Goal: Find specific fact: Find contact information

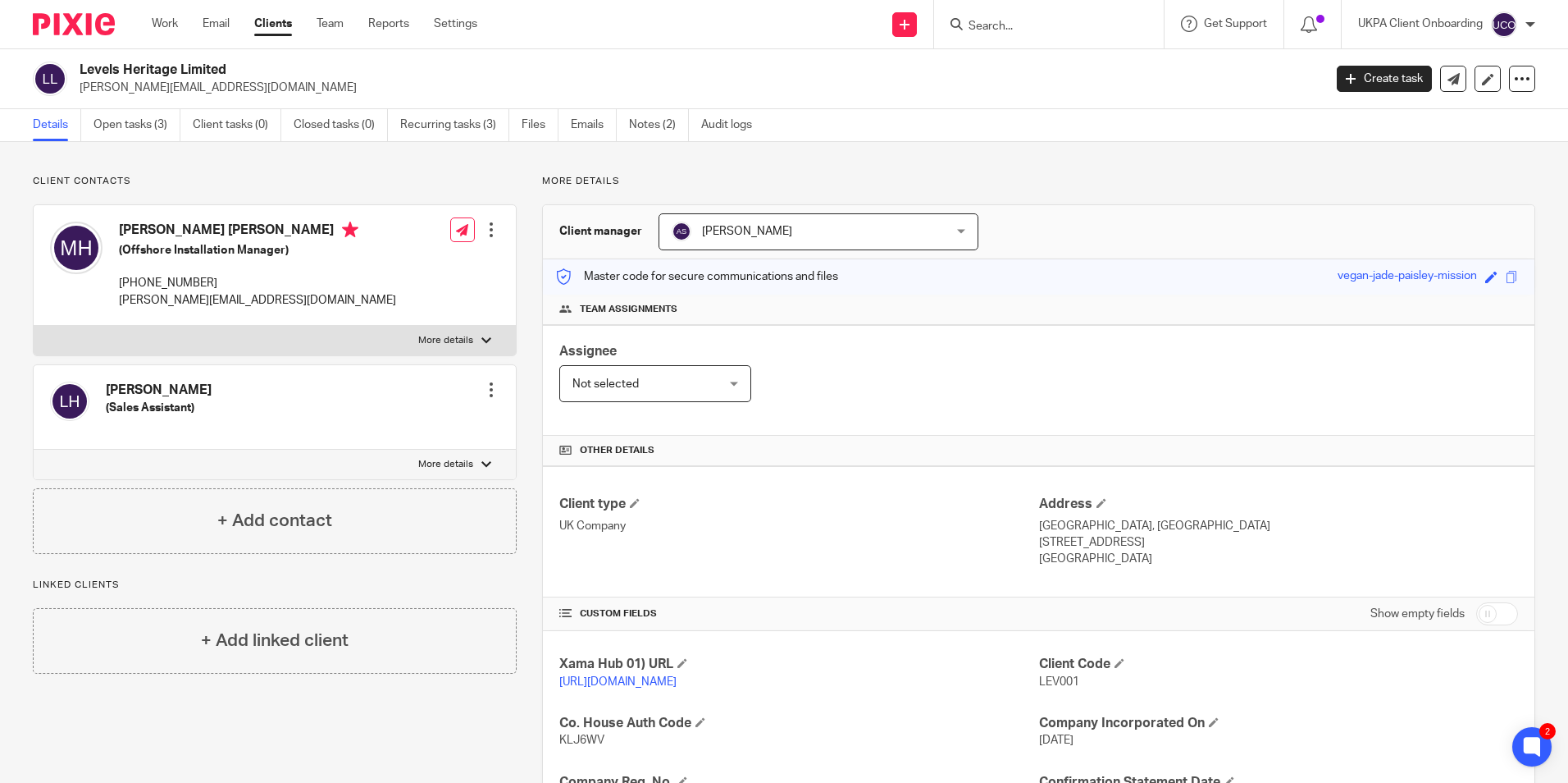
click at [1037, 29] on input "Search" at bounding box center [1041, 27] width 147 height 15
type input "[EMAIL_ADDRESS][DOMAIN_NAME]"
drag, startPoint x: 1131, startPoint y: 19, endPoint x: 1078, endPoint y: 19, distance: 53.0
click at [1127, 19] on button "reset" at bounding box center [1134, 22] width 17 height 17
click at [1078, 19] on input "Search" at bounding box center [1041, 27] width 147 height 15
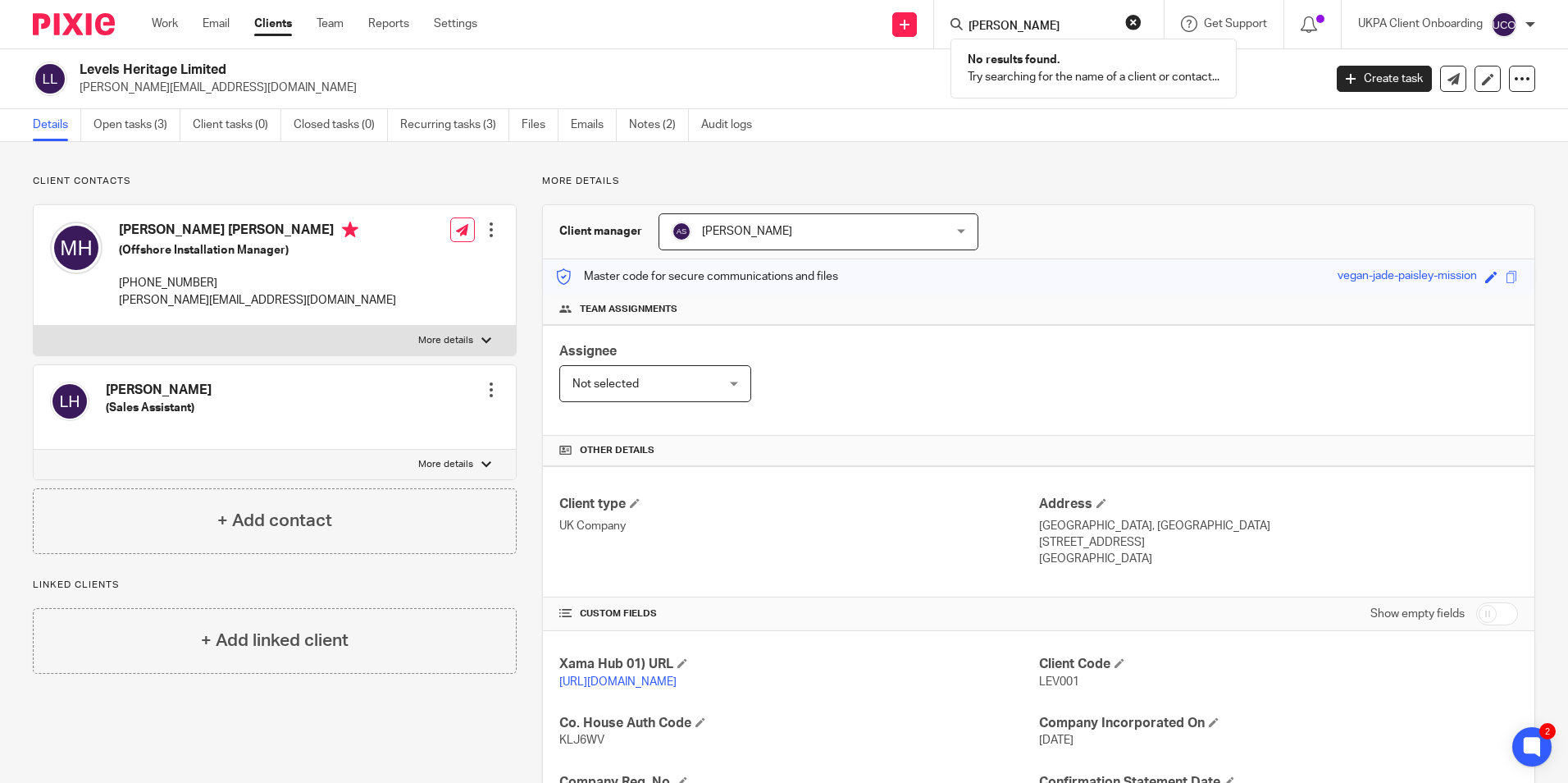
click at [980, 26] on input "[PERSON_NAME]" at bounding box center [1041, 27] width 147 height 15
type input "[PERSON_NAME]"
click at [1178, 151] on div "Client contacts [PERSON_NAME] (Sales Assistant) Edit contact Create client from…" at bounding box center [784, 563] width 1568 height 842
click at [1029, 16] on form at bounding box center [1054, 24] width 174 height 20
click at [1029, 23] on input "Search" at bounding box center [1041, 27] width 147 height 15
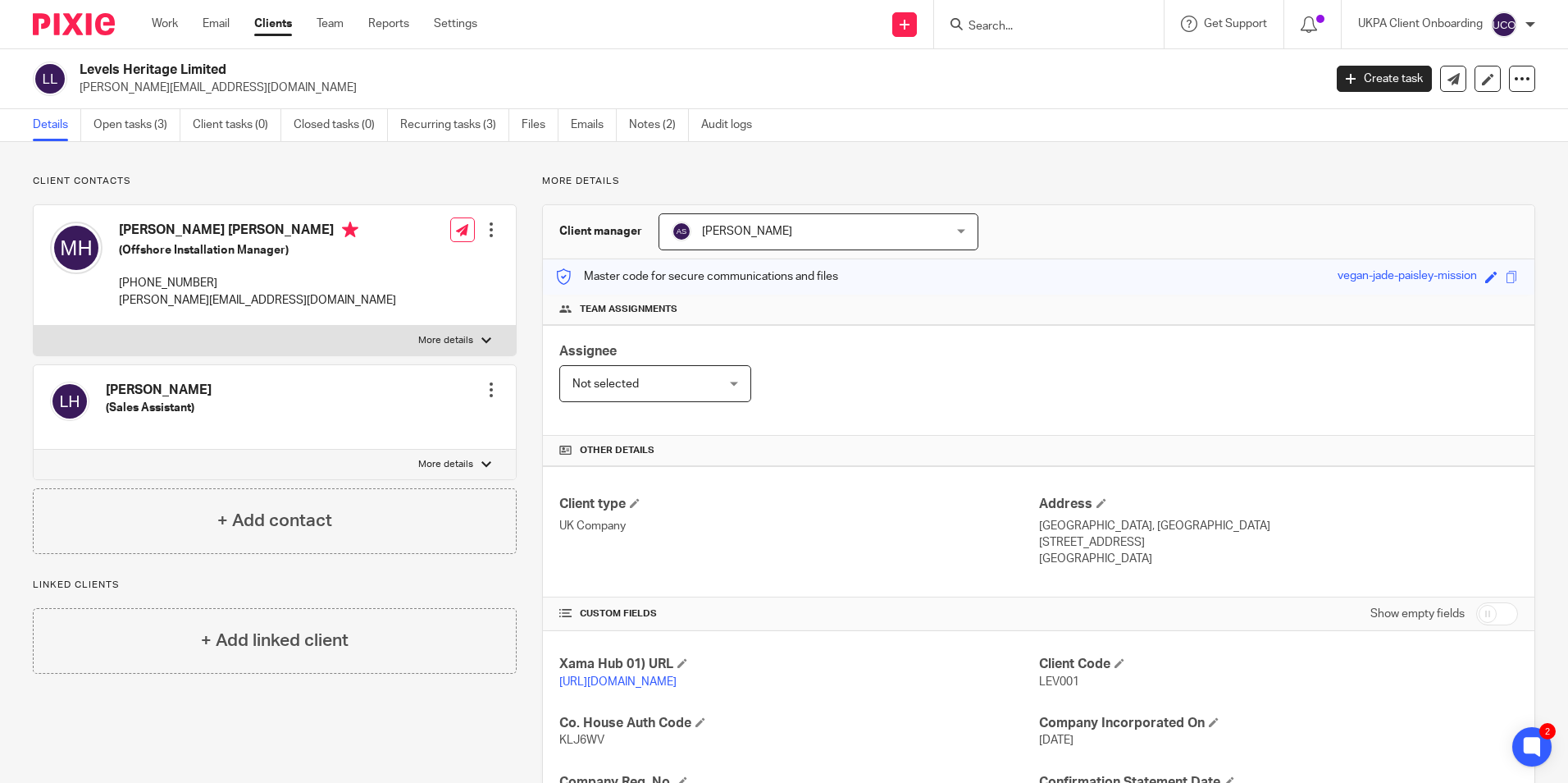
paste input "[PERSON_NAME]"
drag, startPoint x: 1087, startPoint y: 12, endPoint x: 1054, endPoint y: 18, distance: 33.5
click at [1054, 18] on div "[PERSON_NAME] No results found. Try searching for the name of a client or conta…" at bounding box center [1048, 24] width 230 height 48
click at [1084, 19] on input "[PERSON_NAME]" at bounding box center [1041, 27] width 147 height 15
drag, startPoint x: 1073, startPoint y: 26, endPoint x: 947, endPoint y: 24, distance: 126.0
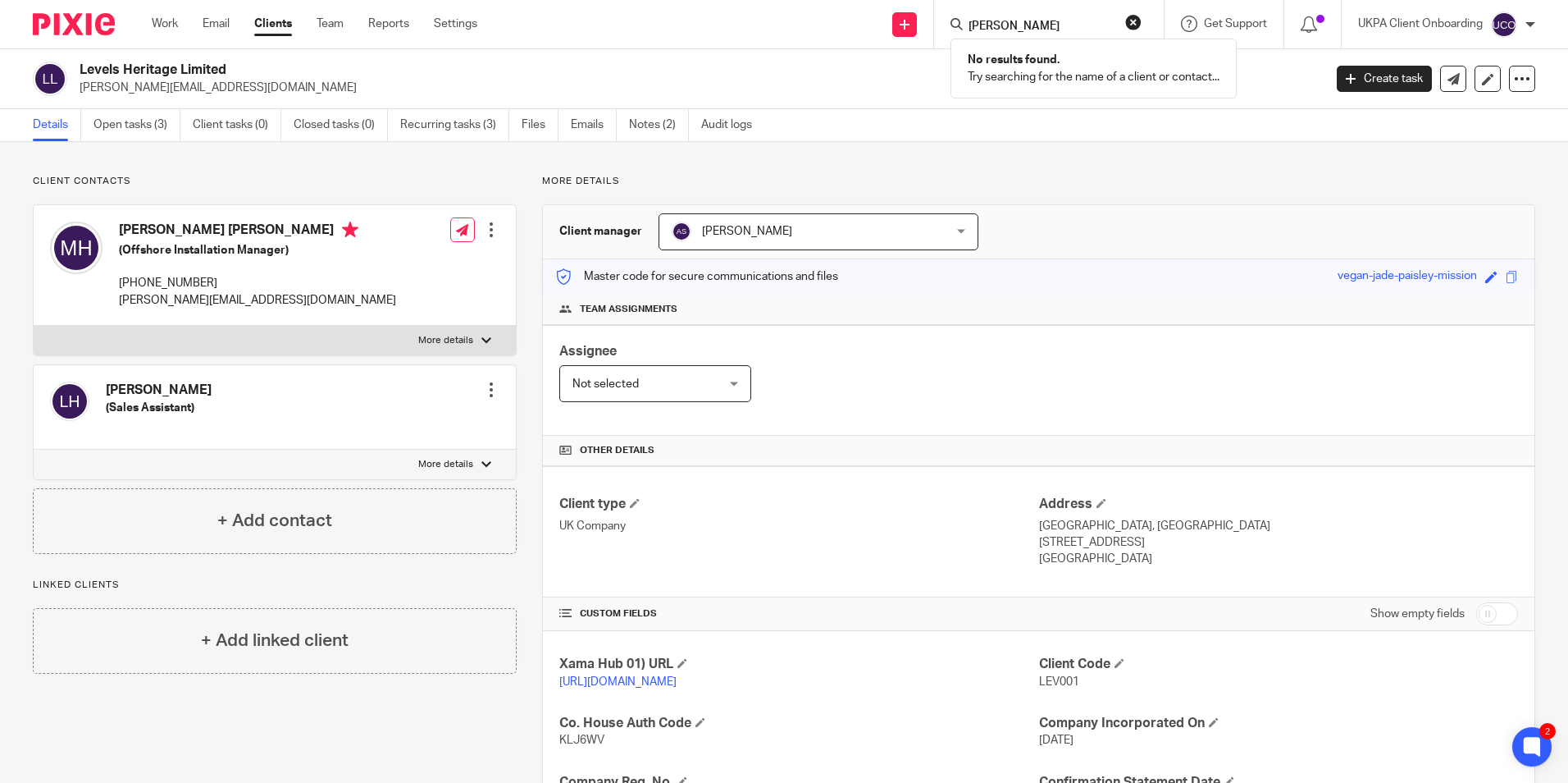
click at [947, 24] on div "[PERSON_NAME] No results found. Try searching for the name of a client or conta…" at bounding box center [1048, 24] width 230 height 48
drag, startPoint x: 1034, startPoint y: 30, endPoint x: 939, endPoint y: 34, distance: 95.1
click at [939, 34] on div "gomba No results found. Try searching for the name of a client or contact..." at bounding box center [1048, 24] width 230 height 48
paste input "7886 341534"
type input "7886 341534"
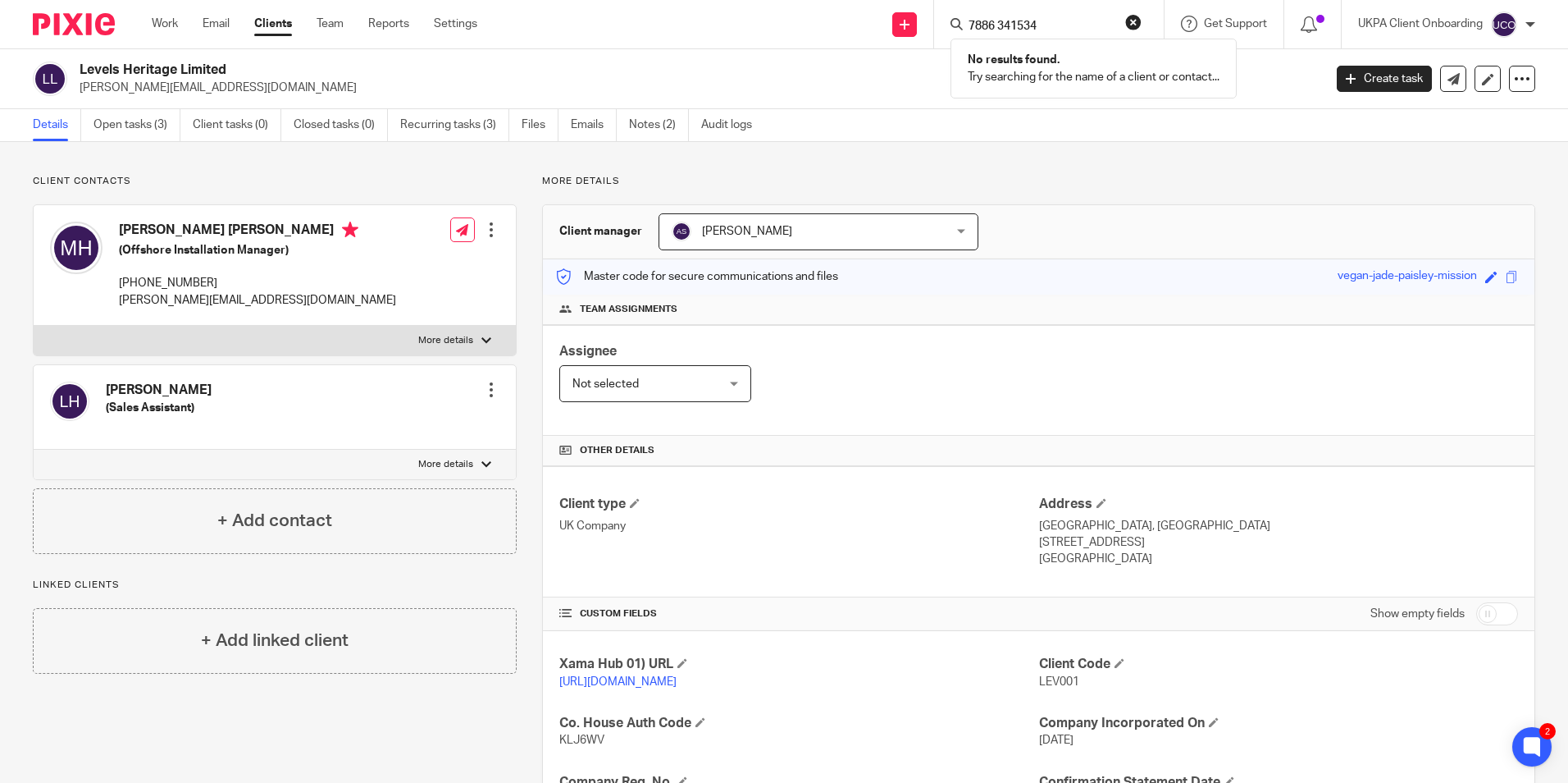
click at [1184, 219] on div "Client manager [PERSON_NAME] [PERSON_NAME] [PERSON_NAME] [PERSON_NAME] [PERSON_…" at bounding box center [1039, 231] width 992 height 54
